Goal: Task Accomplishment & Management: Use online tool/utility

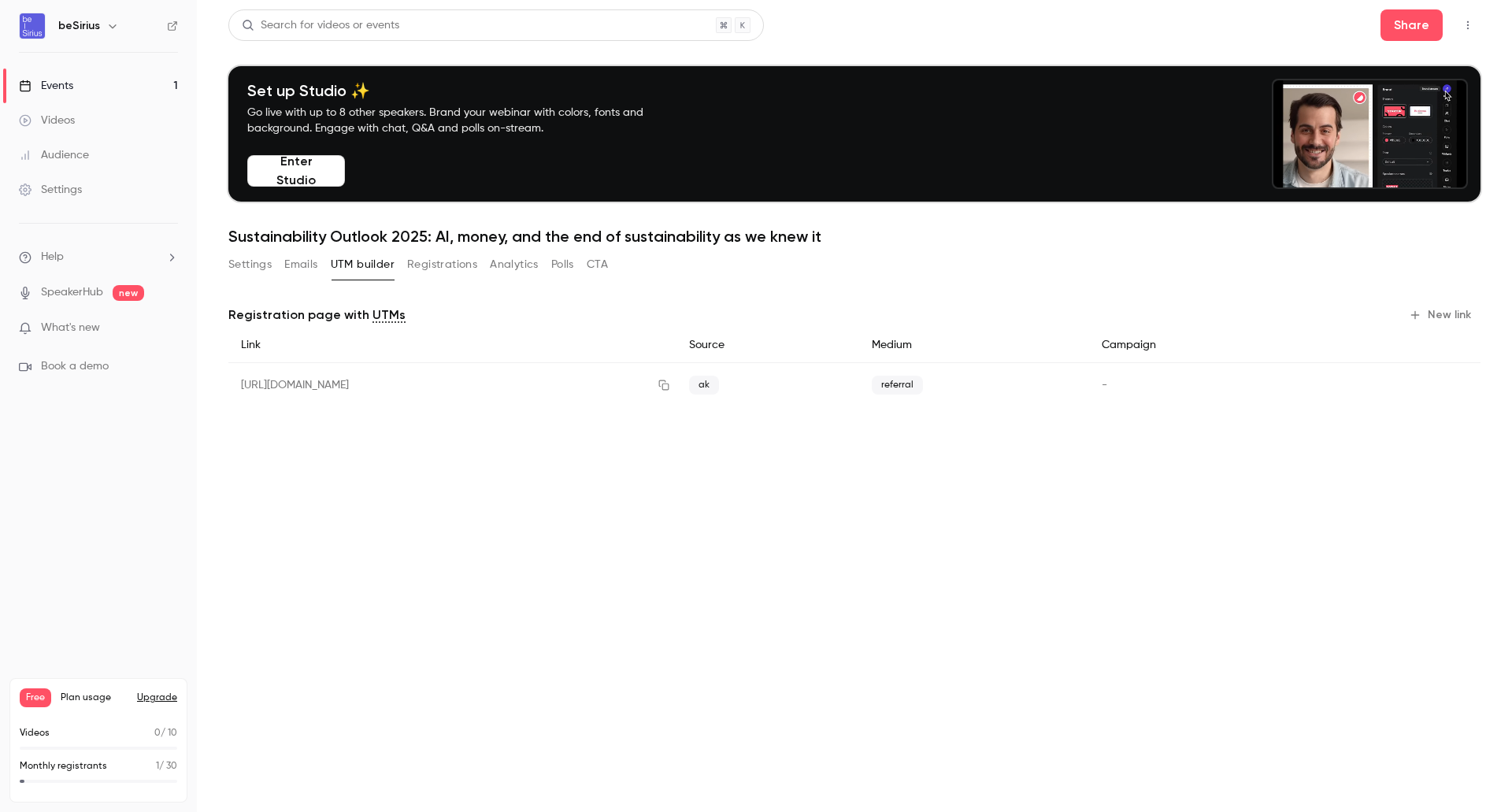
click at [1451, 320] on button "New link" at bounding box center [1442, 315] width 78 height 25
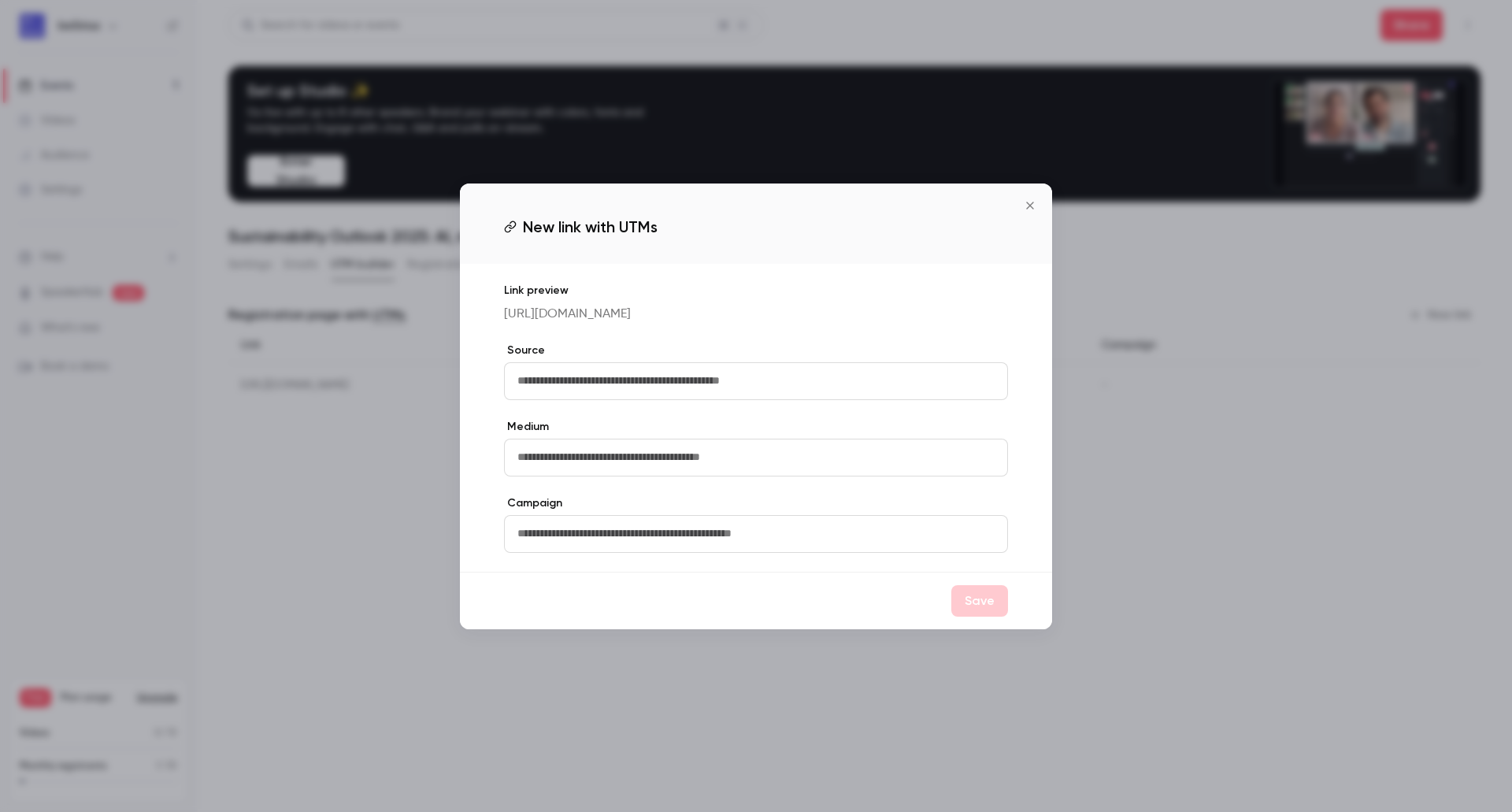
click at [750, 380] on input "text" at bounding box center [756, 381] width 504 height 38
type input "********"
